Goal: Communication & Community: Connect with others

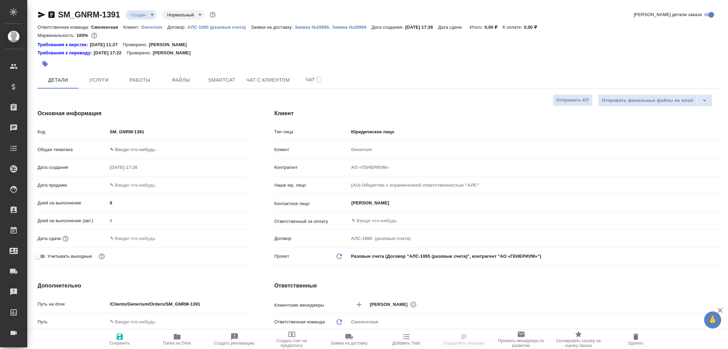
select select "RU"
type textarea "x"
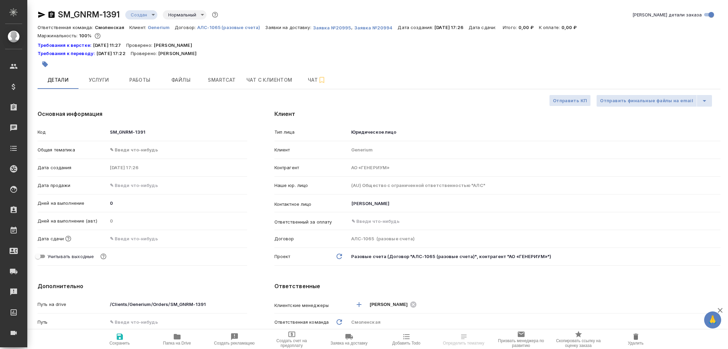
select select "RU"
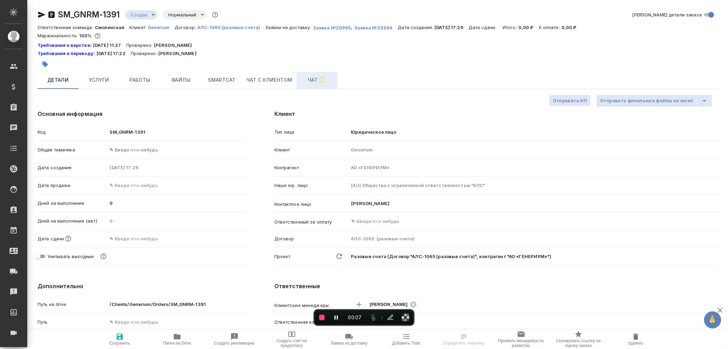
click at [312, 82] on span "Чат" at bounding box center [317, 80] width 33 height 9
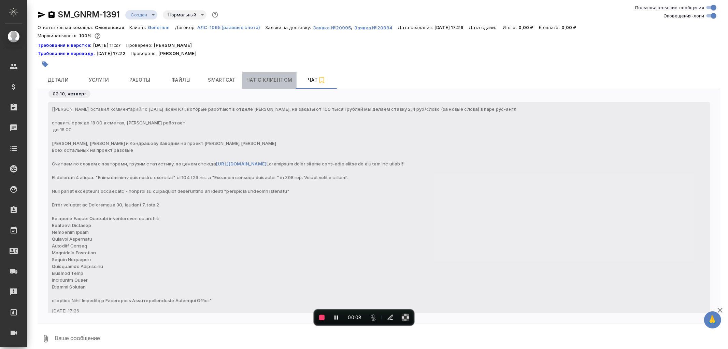
click at [272, 83] on span "Чат с клиентом" at bounding box center [269, 80] width 46 height 9
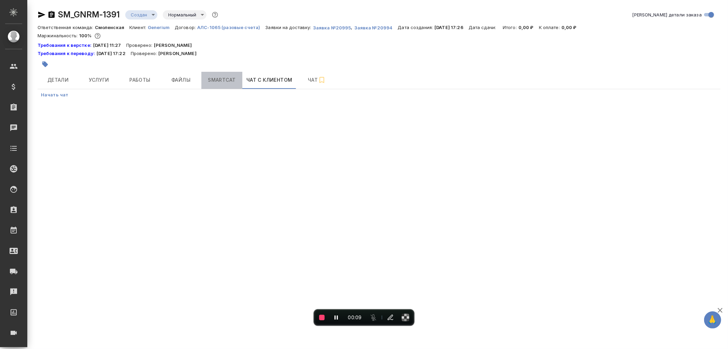
click at [210, 79] on span "Smartcat" at bounding box center [222, 80] width 33 height 9
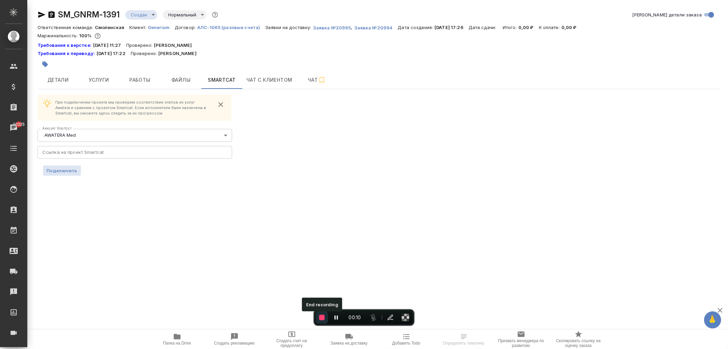
click at [318, 317] on button "End recording" at bounding box center [322, 317] width 12 height 12
